Goal: Task Accomplishment & Management: Use online tool/utility

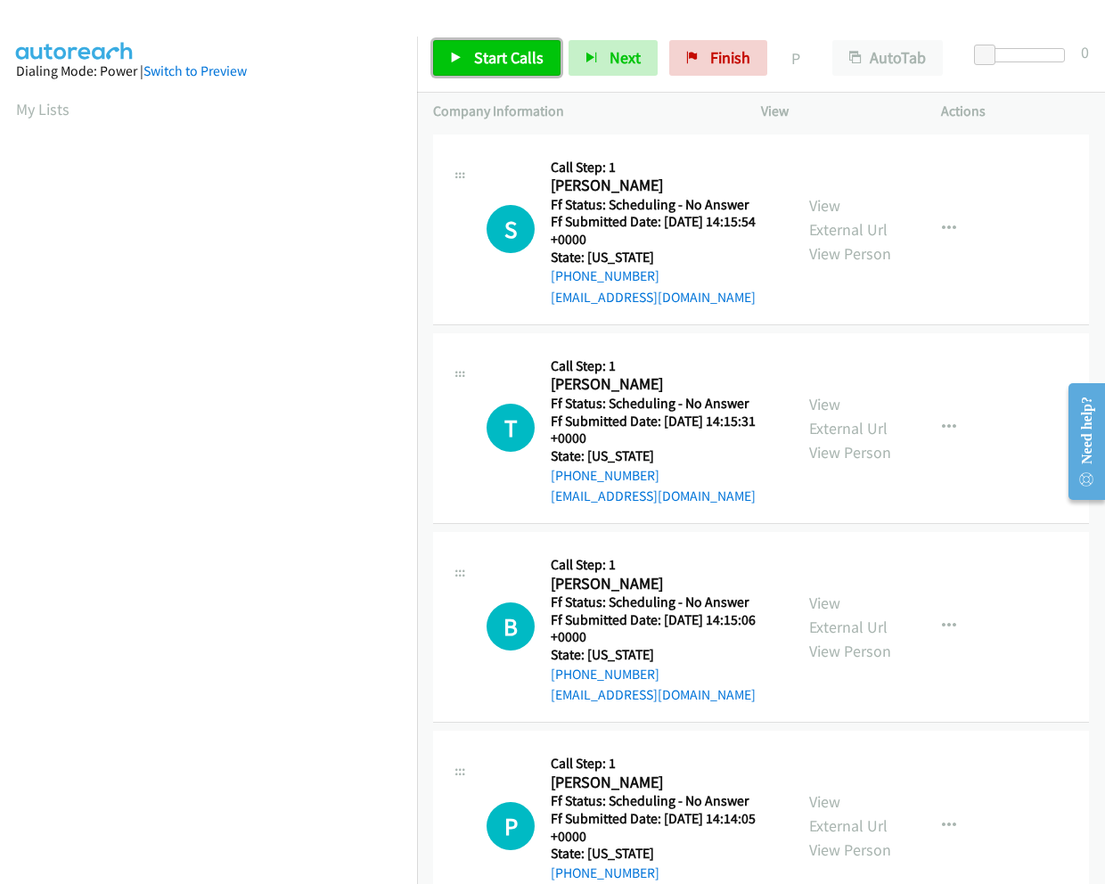
click at [509, 60] on span "Start Calls" at bounding box center [508, 57] width 69 height 20
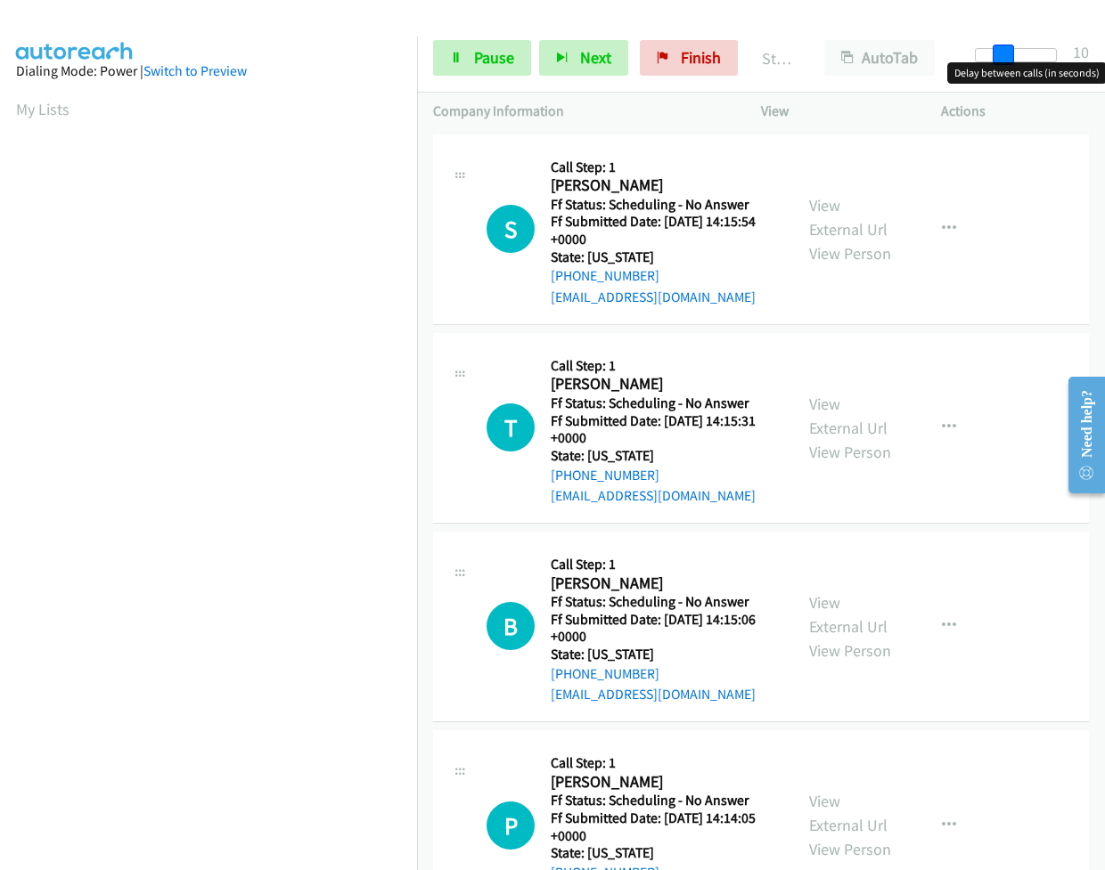
drag, startPoint x: 985, startPoint y: 57, endPoint x: 1011, endPoint y: 55, distance: 25.9
click at [1011, 55] on span at bounding box center [1002, 55] width 21 height 21
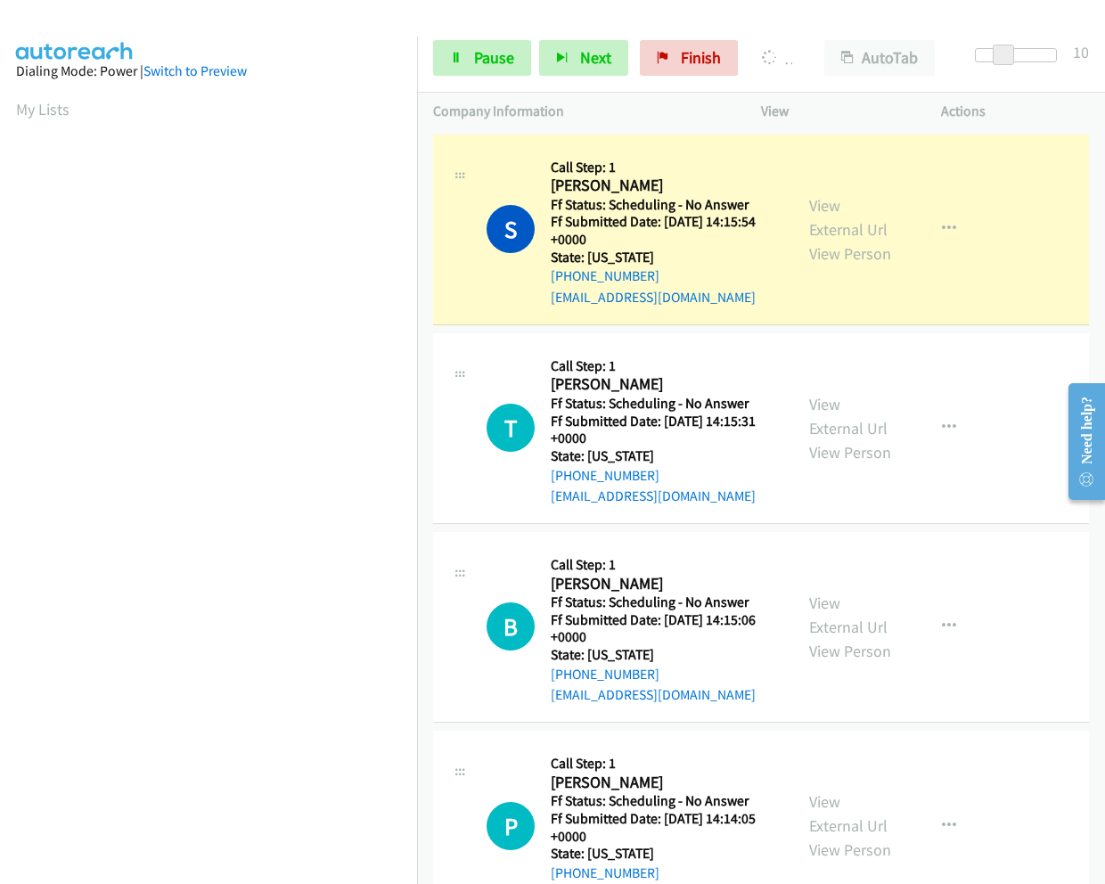
scroll to position [115, 0]
click at [831, 195] on link "View External Url" at bounding box center [848, 217] width 78 height 45
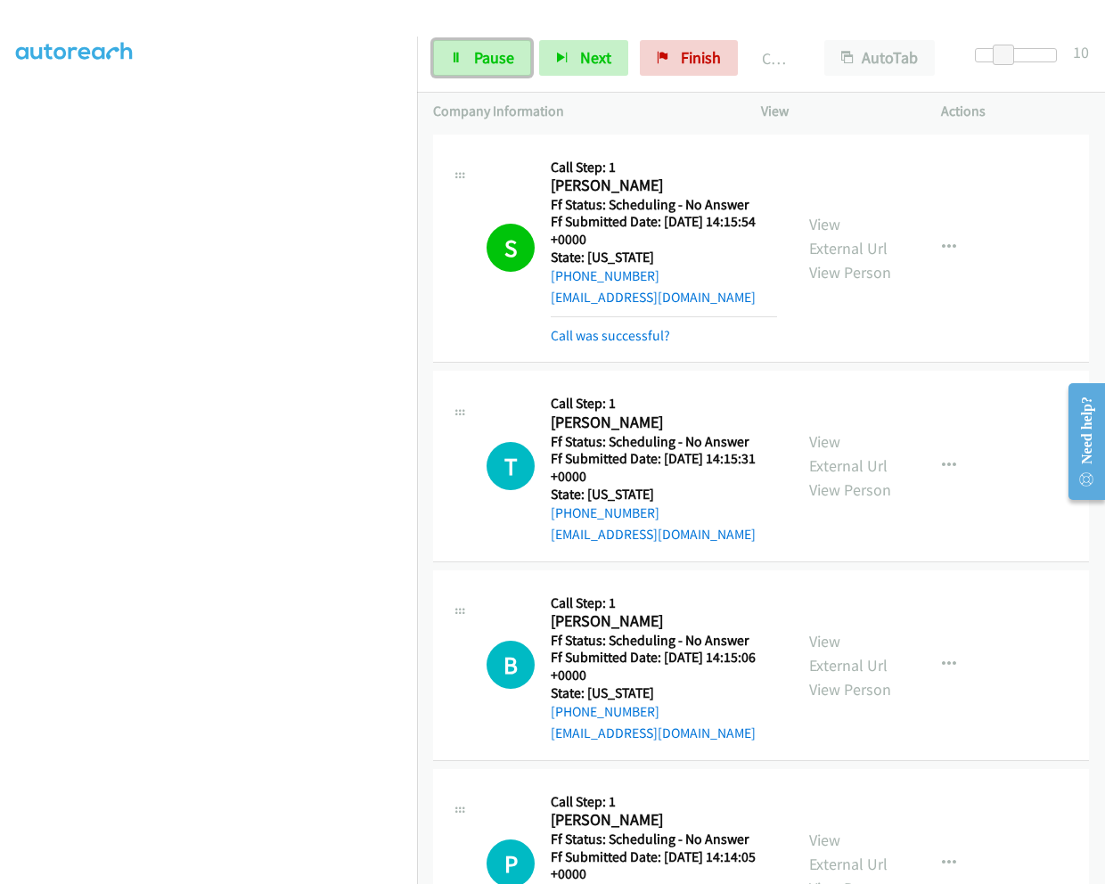
drag, startPoint x: 474, startPoint y: 65, endPoint x: 509, endPoint y: 4, distance: 70.6
click at [474, 65] on span "Pause" at bounding box center [494, 57] width 40 height 20
click at [509, 55] on span "Start Calls" at bounding box center [508, 57] width 69 height 20
click at [464, 53] on link "Pause" at bounding box center [482, 58] width 98 height 36
drag, startPoint x: 495, startPoint y: 60, endPoint x: 503, endPoint y: 16, distance: 44.4
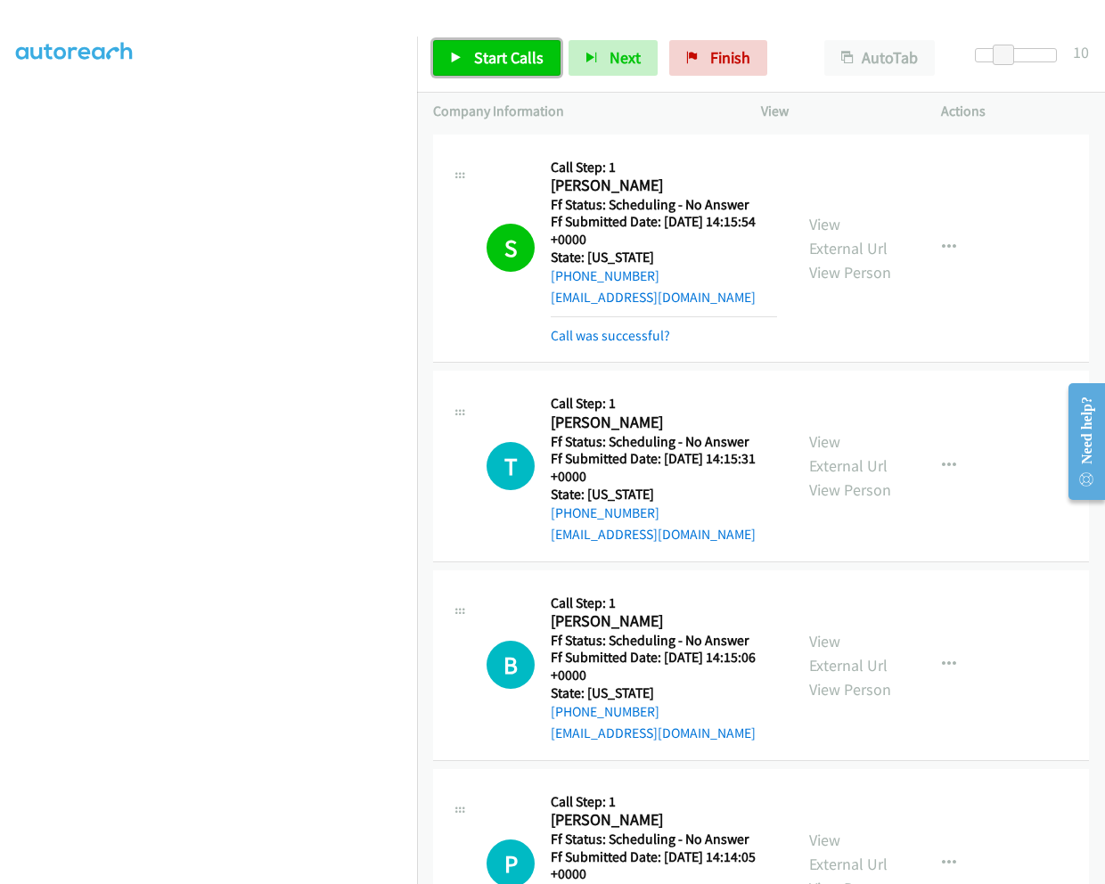
click at [495, 59] on span "Start Calls" at bounding box center [508, 57] width 69 height 20
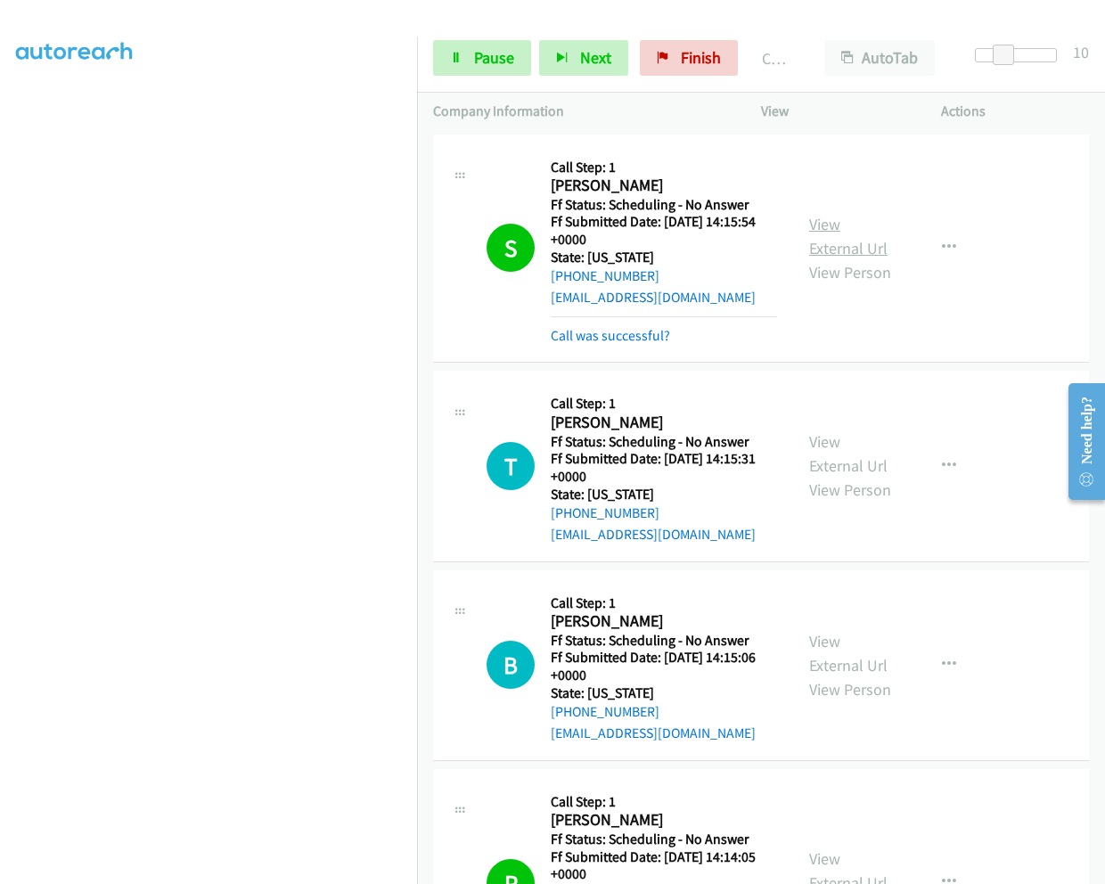
click at [814, 214] on link "View External Url" at bounding box center [848, 236] width 78 height 45
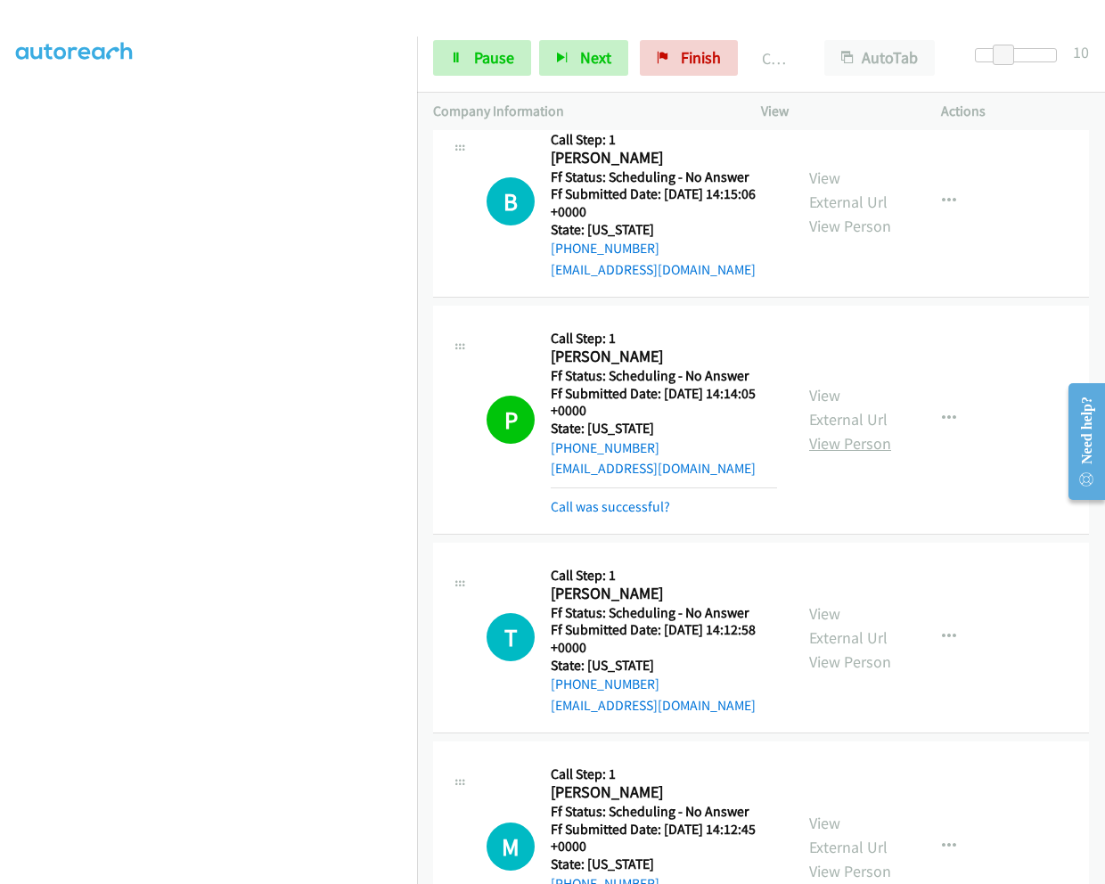
scroll to position [535, 0]
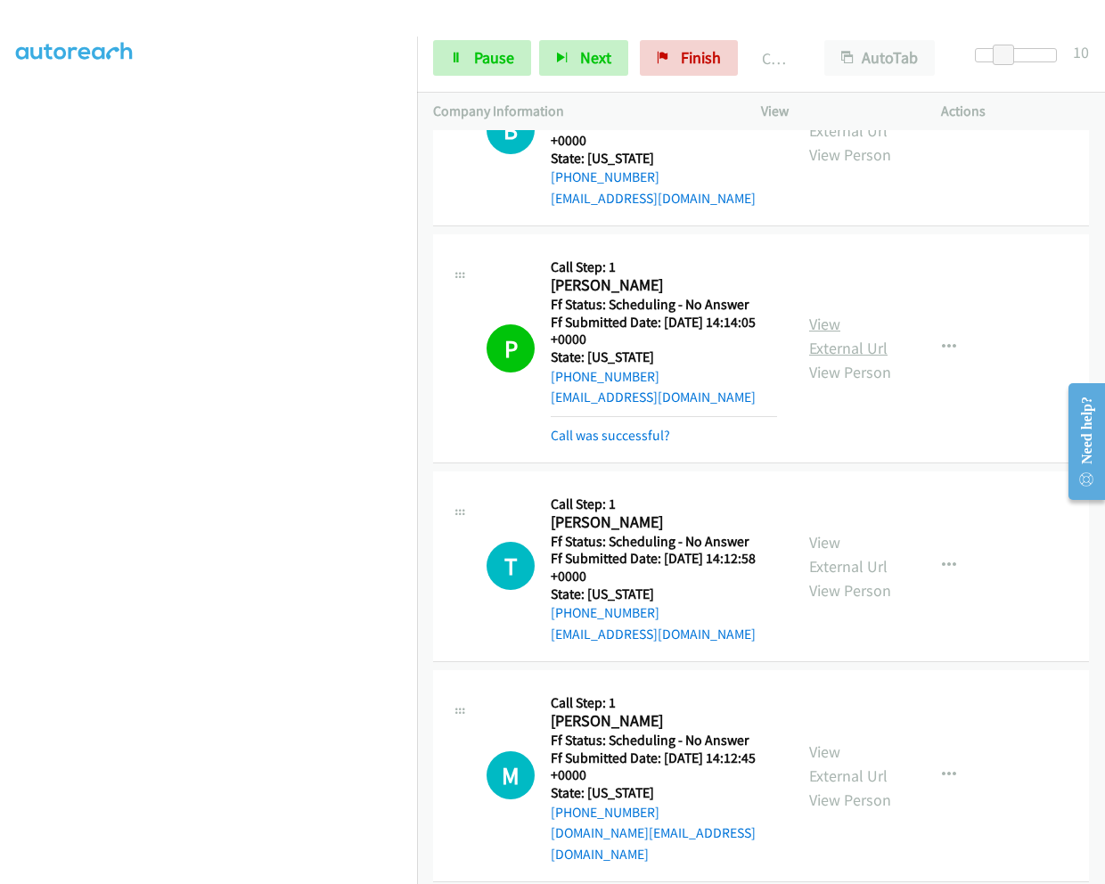
click at [828, 314] on link "View External Url" at bounding box center [848, 336] width 78 height 45
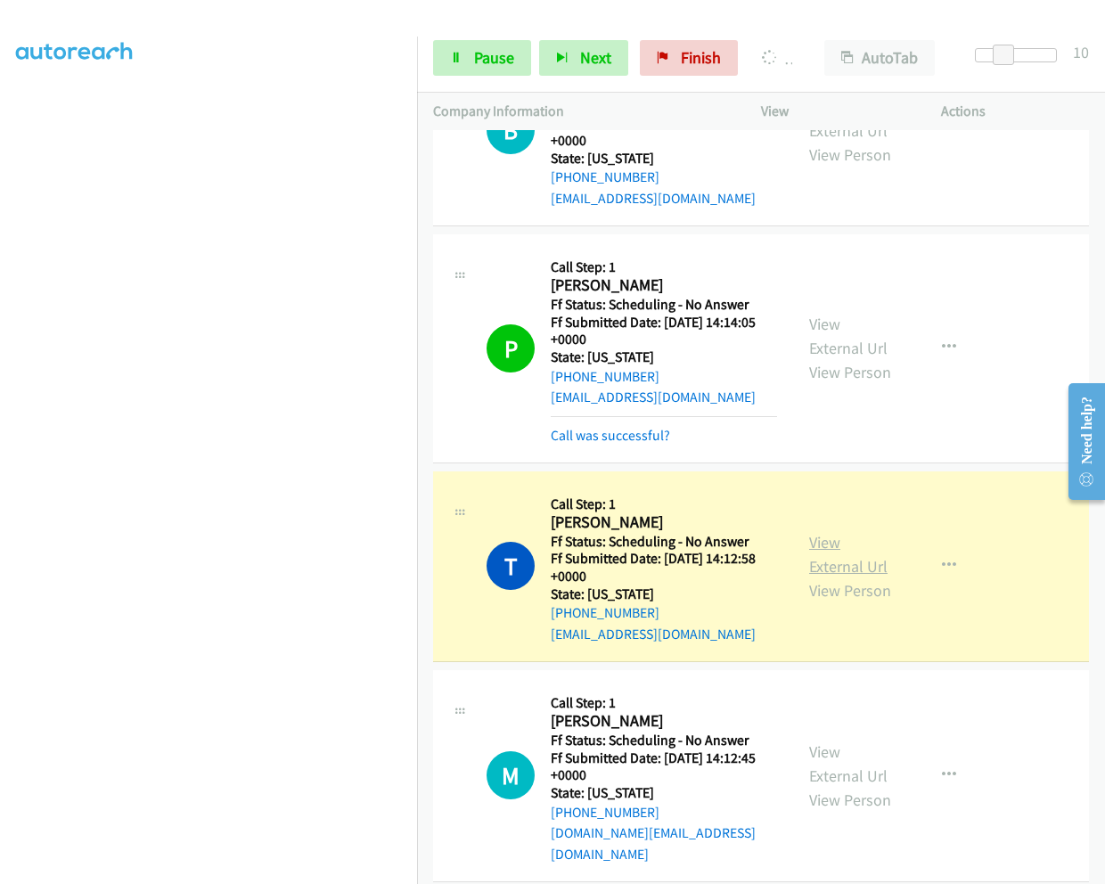
click at [819, 532] on link "View External Url" at bounding box center [848, 554] width 78 height 45
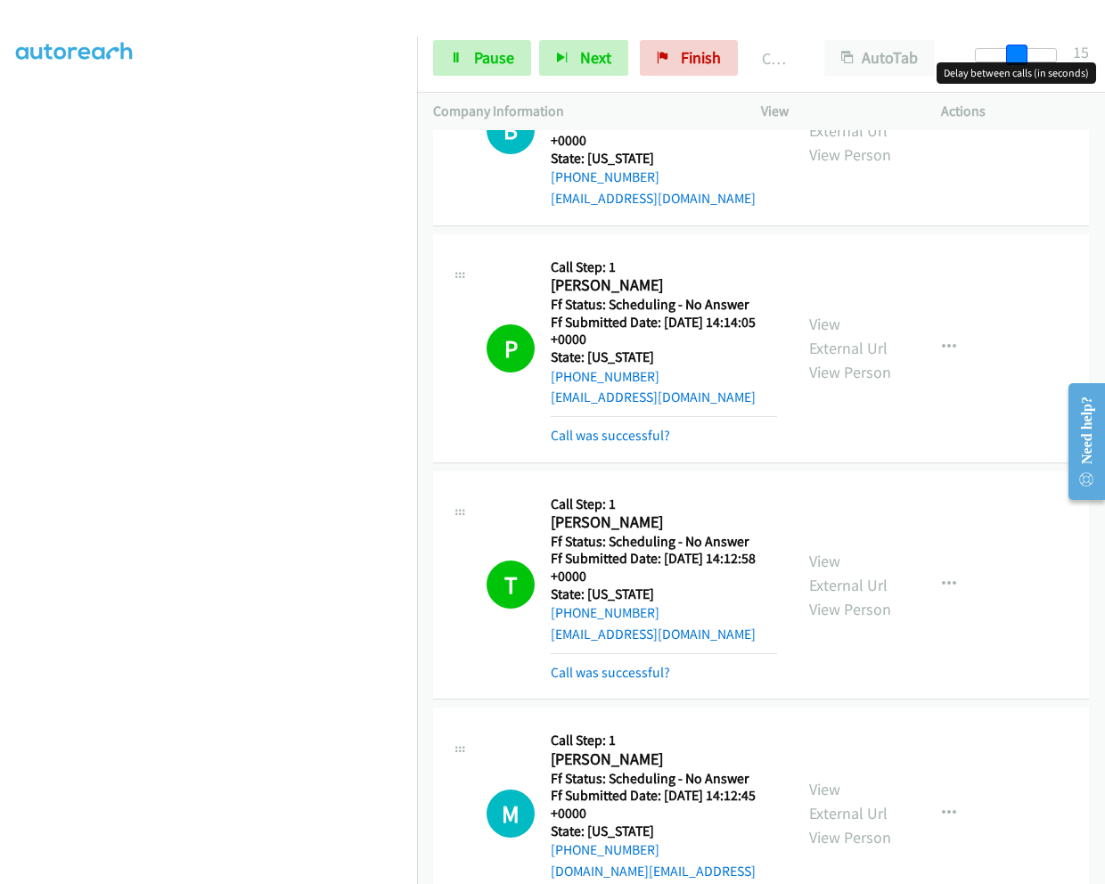
drag, startPoint x: 1000, startPoint y: 54, endPoint x: 1014, endPoint y: 54, distance: 14.3
click at [1014, 54] on span at bounding box center [1016, 55] width 21 height 21
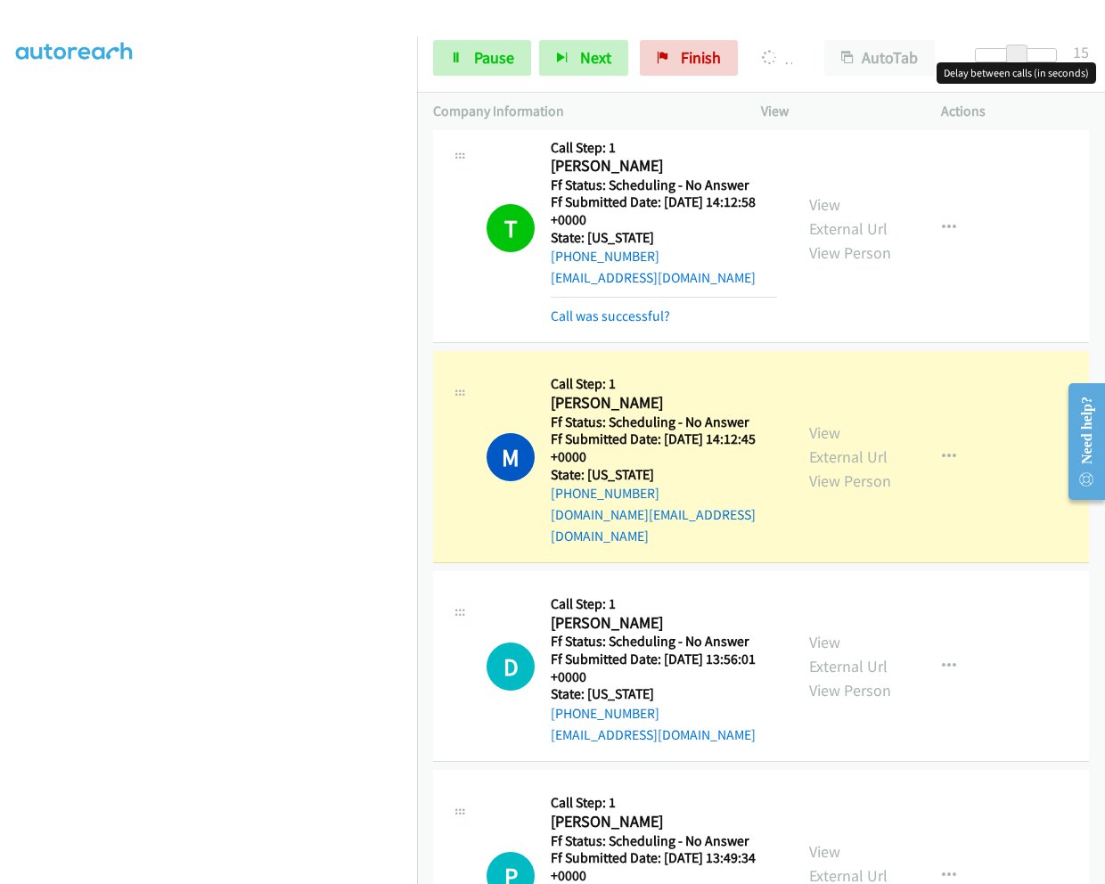
scroll to position [1069, 0]
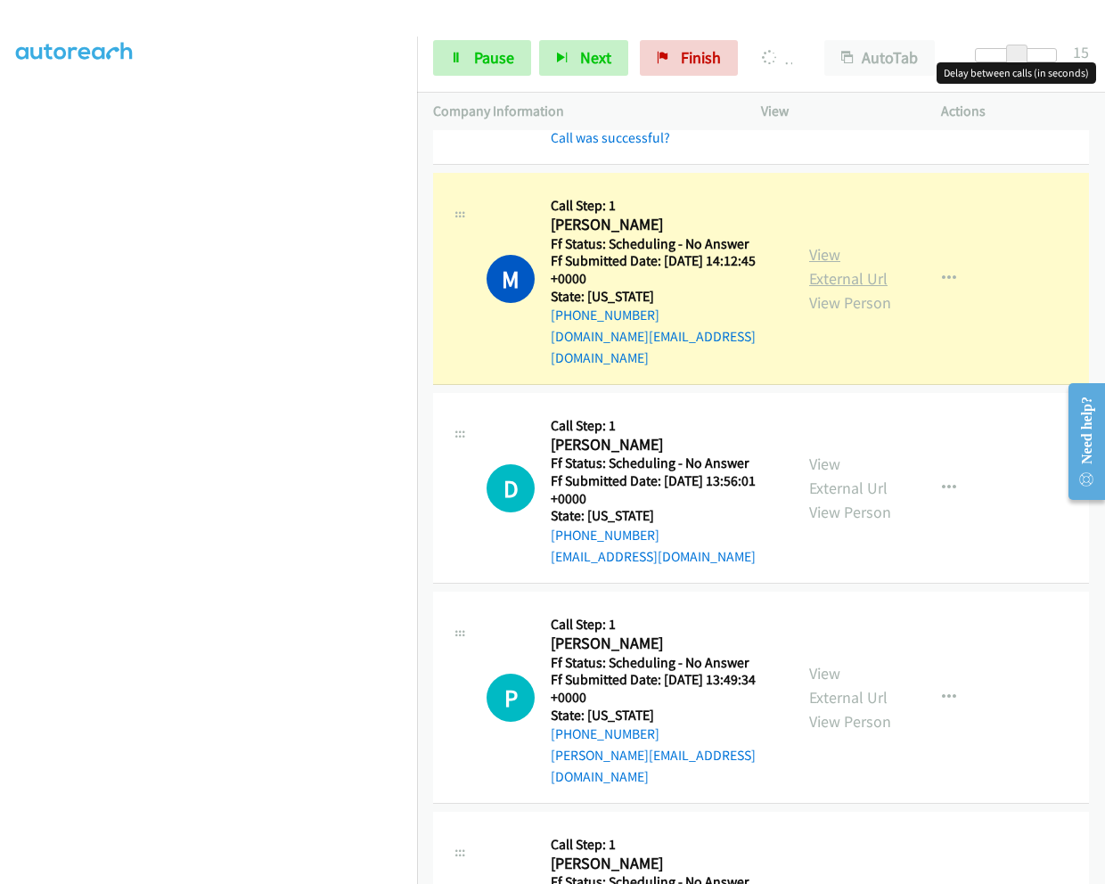
click at [822, 244] on link "View External Url" at bounding box center [848, 266] width 78 height 45
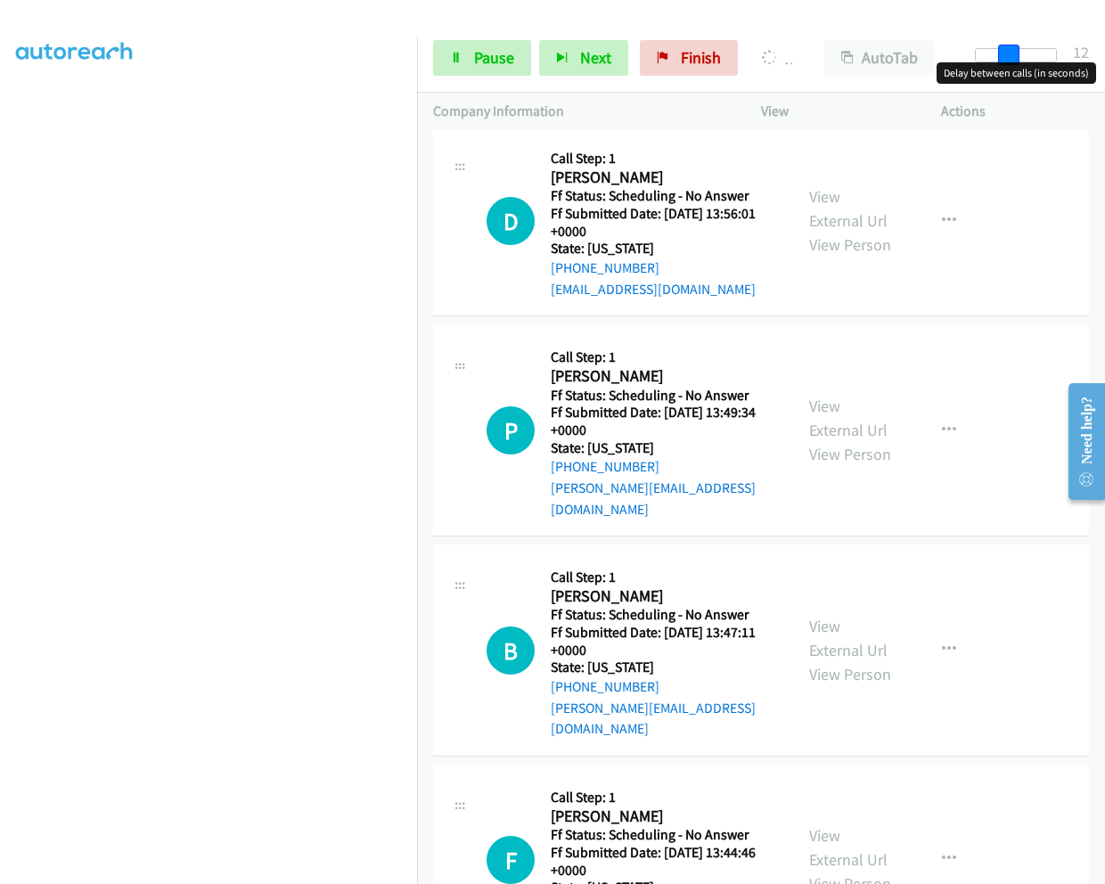
scroll to position [1374, 0]
drag, startPoint x: 1016, startPoint y: 58, endPoint x: 1003, endPoint y: 57, distance: 12.5
click at [1003, 57] on span at bounding box center [1002, 55] width 21 height 21
click at [819, 187] on link "View External Url" at bounding box center [848, 209] width 78 height 45
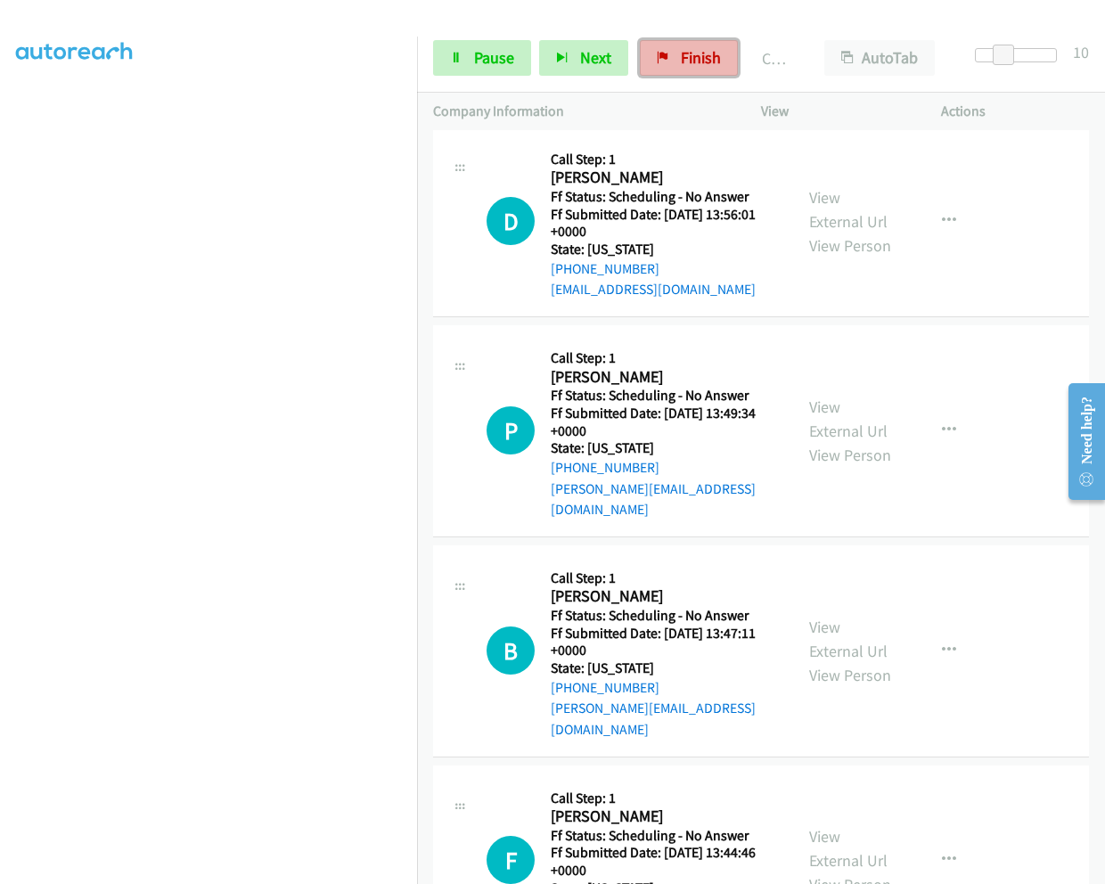
drag, startPoint x: 676, startPoint y: 53, endPoint x: 645, endPoint y: 94, distance: 51.5
click at [675, 53] on link "Finish" at bounding box center [689, 58] width 98 height 36
